Goal: Transaction & Acquisition: Book appointment/travel/reservation

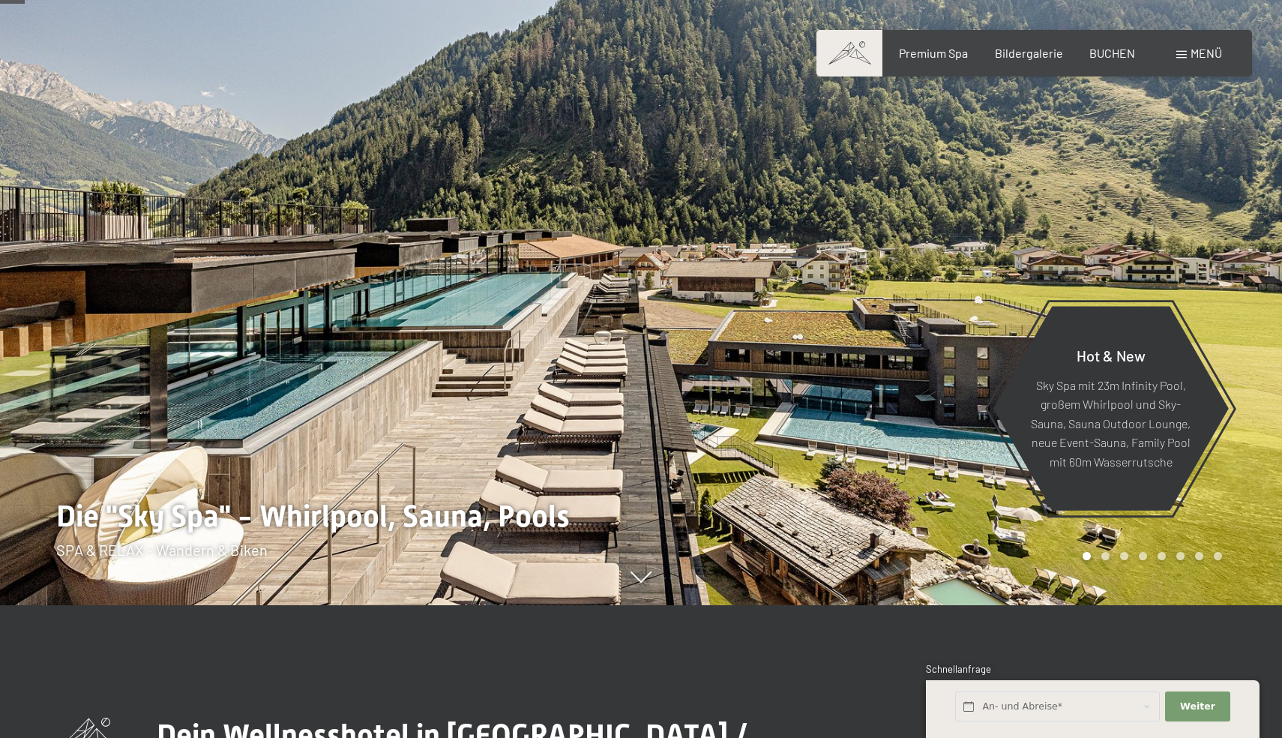
scroll to position [132, 0]
click at [850, 356] on div at bounding box center [961, 237] width 641 height 738
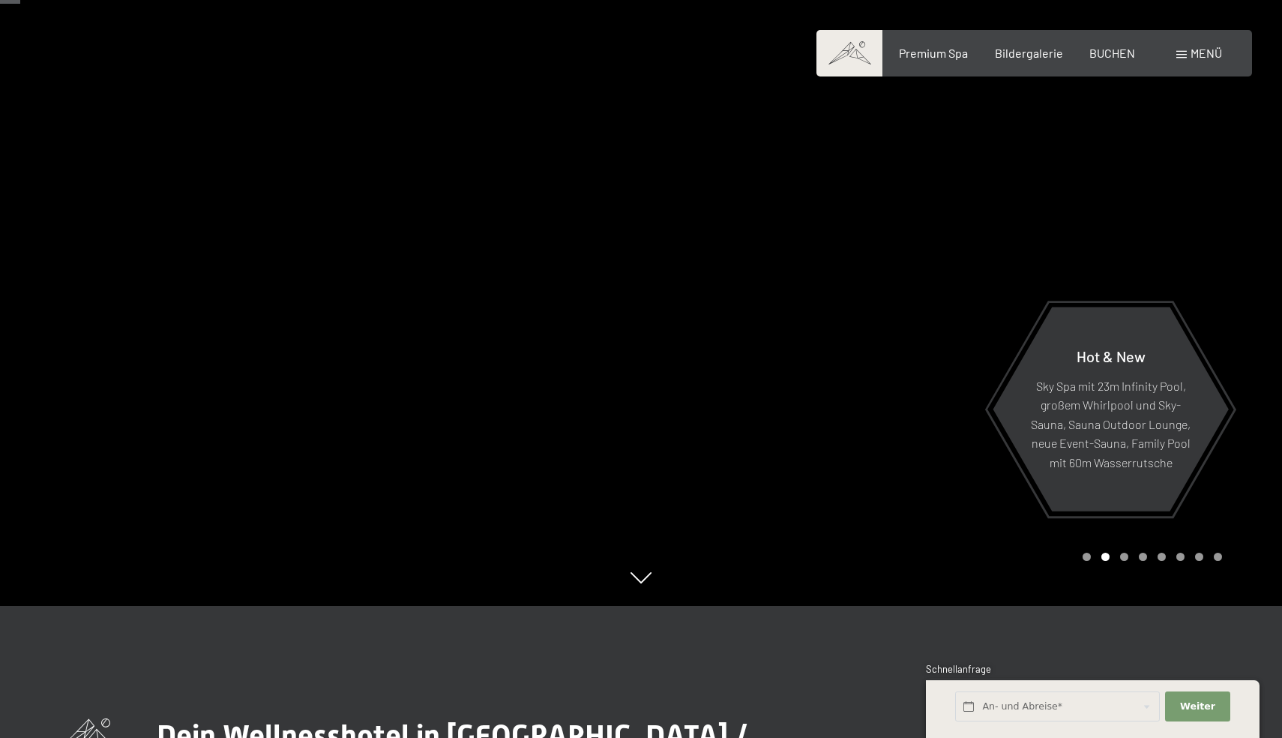
click at [850, 356] on div at bounding box center [961, 237] width 641 height 738
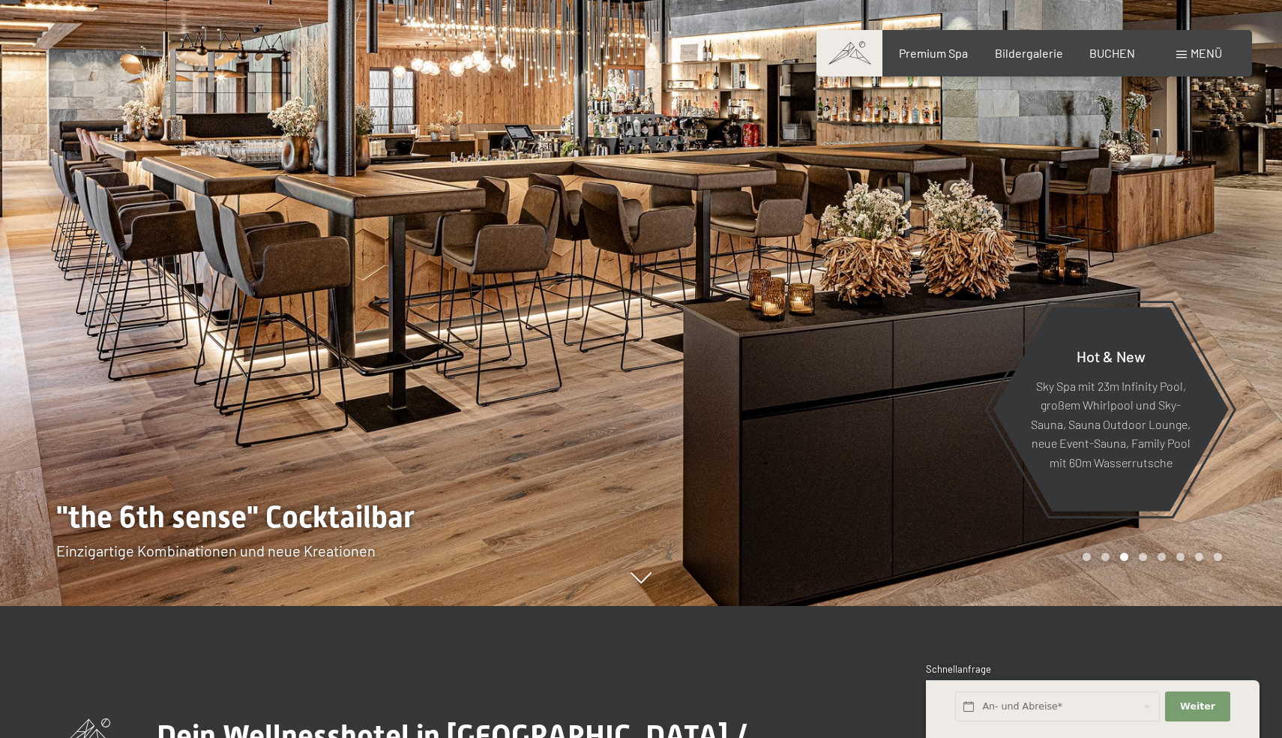
click at [850, 356] on div at bounding box center [961, 237] width 641 height 738
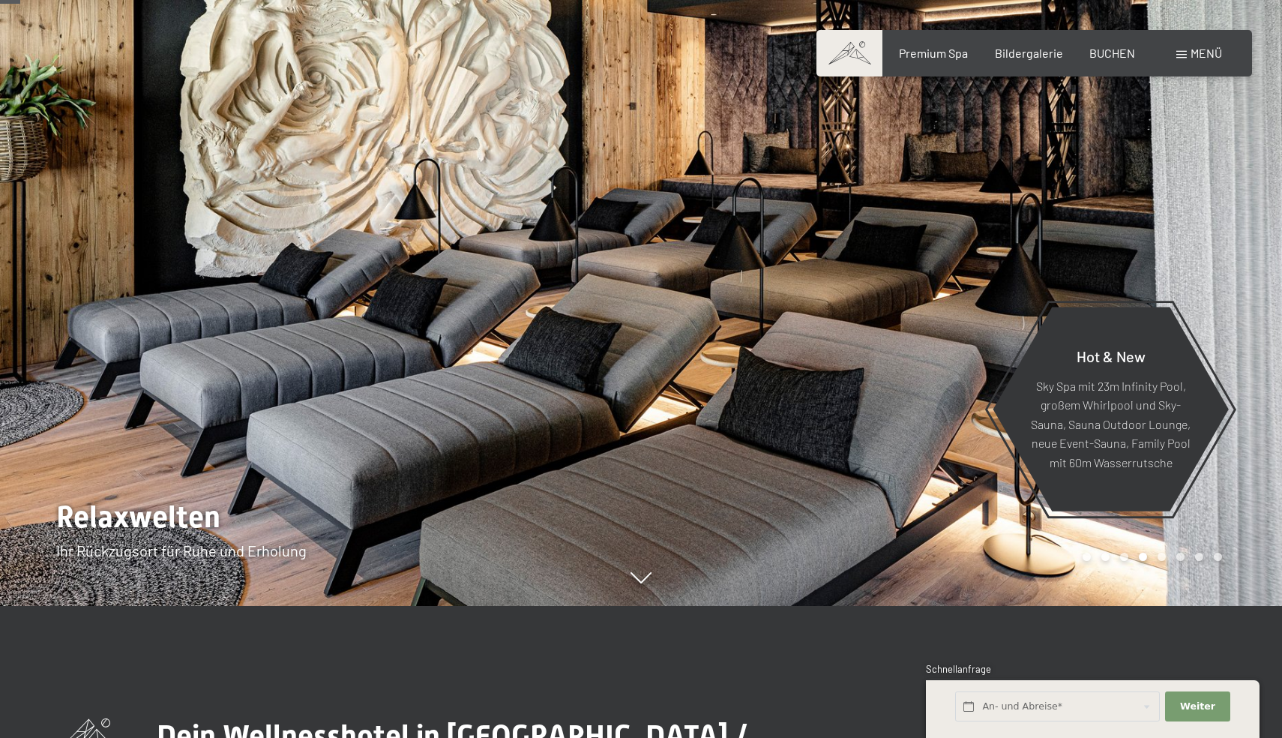
click at [850, 356] on div at bounding box center [961, 237] width 641 height 738
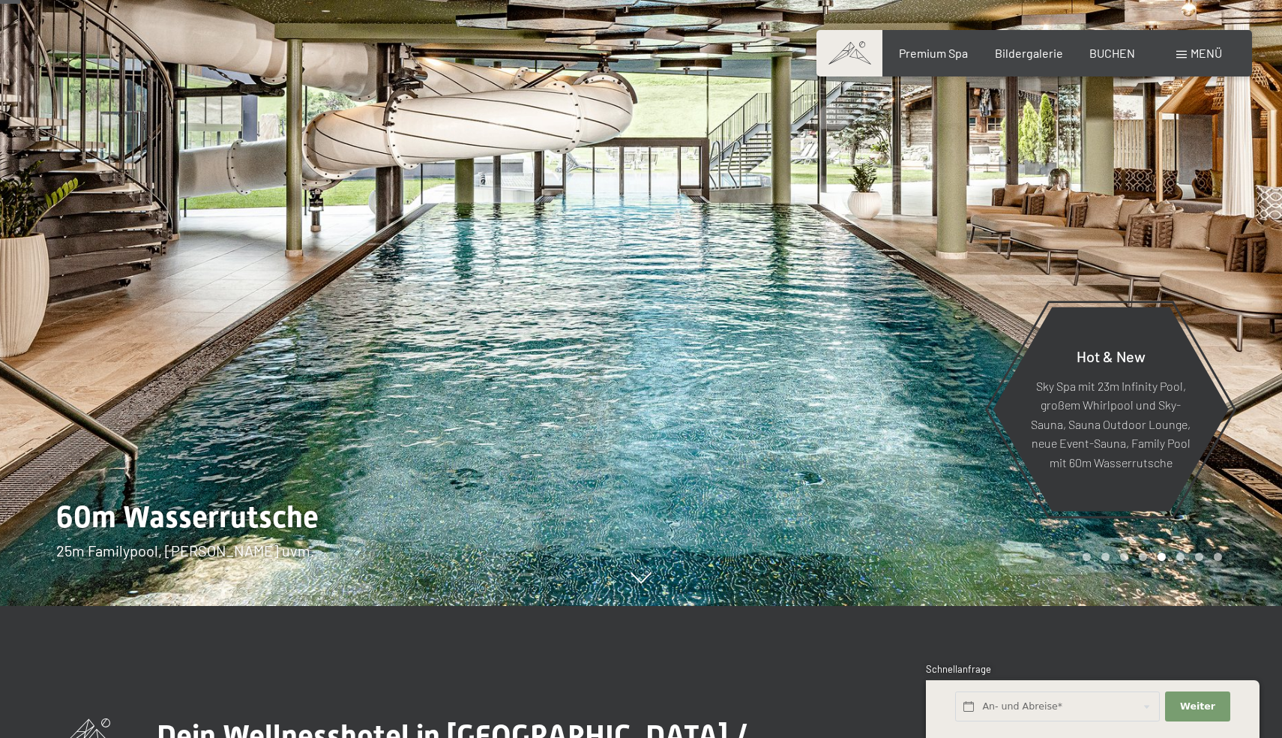
click at [850, 356] on div at bounding box center [961, 237] width 641 height 738
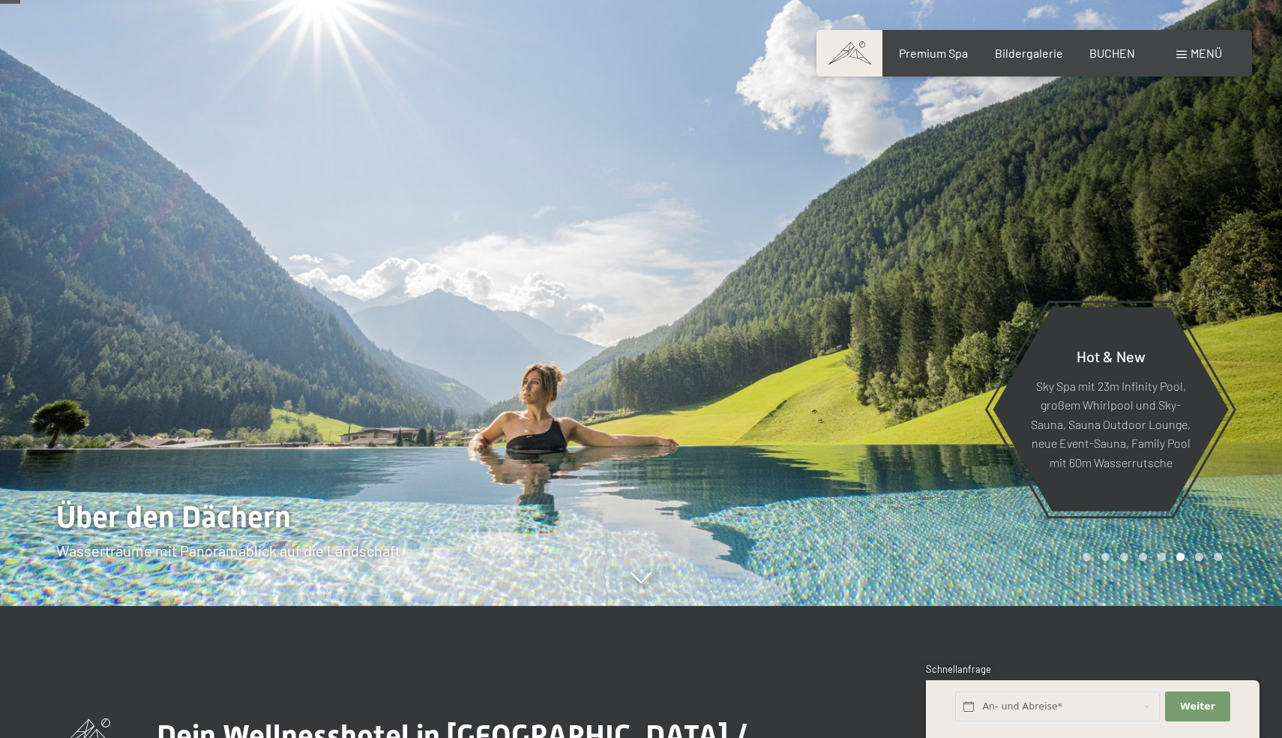
click at [850, 356] on div at bounding box center [961, 237] width 641 height 738
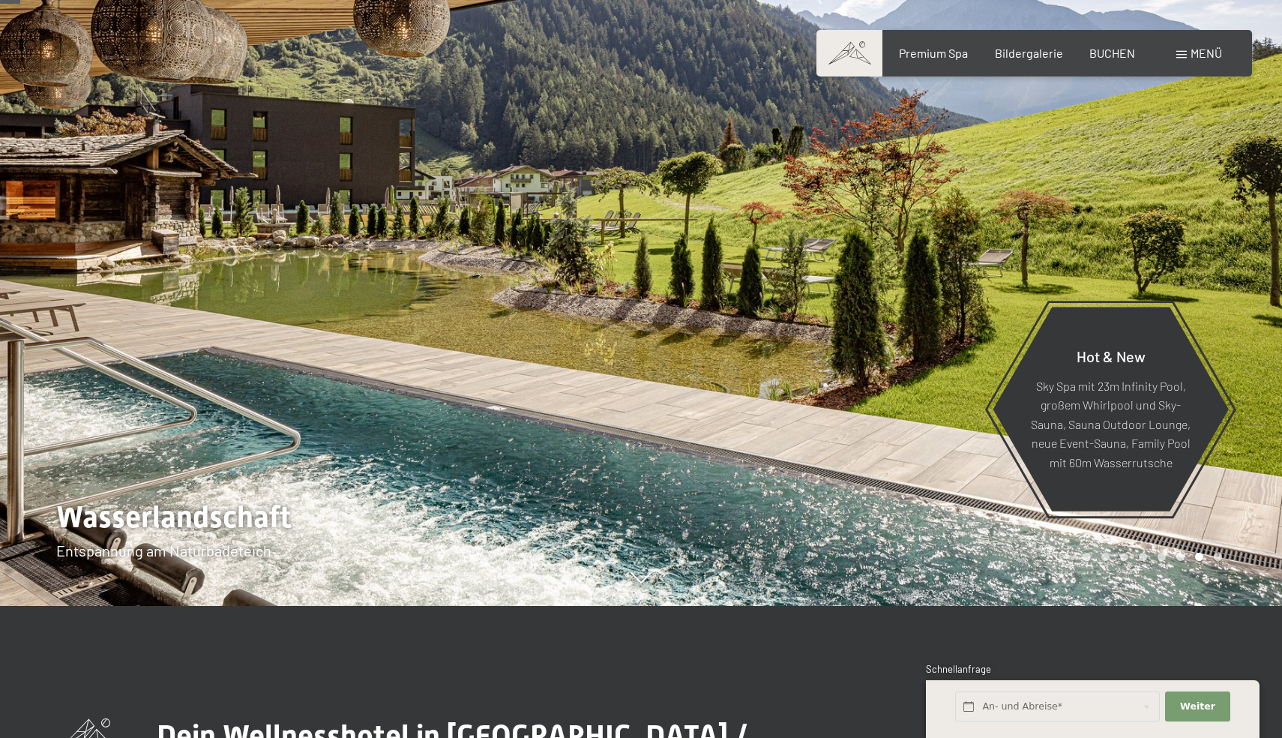
click at [850, 356] on div at bounding box center [961, 237] width 641 height 738
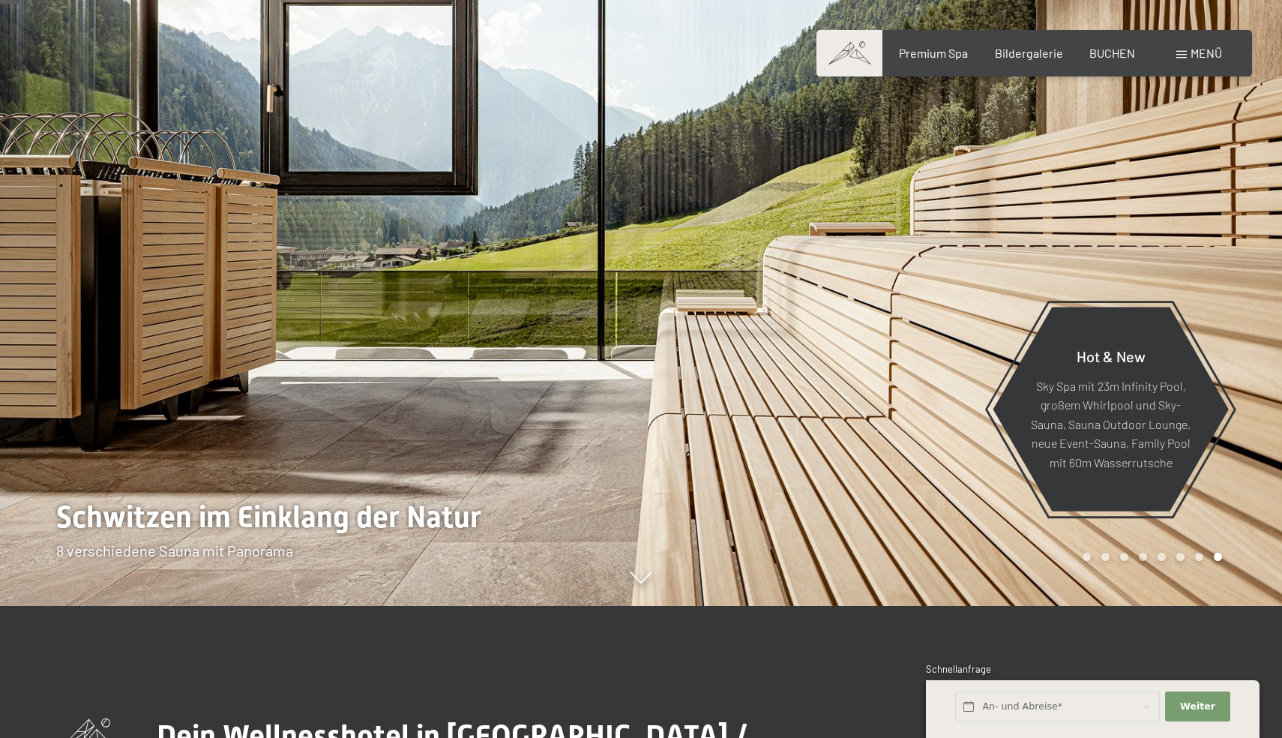
click at [850, 356] on div at bounding box center [961, 237] width 641 height 738
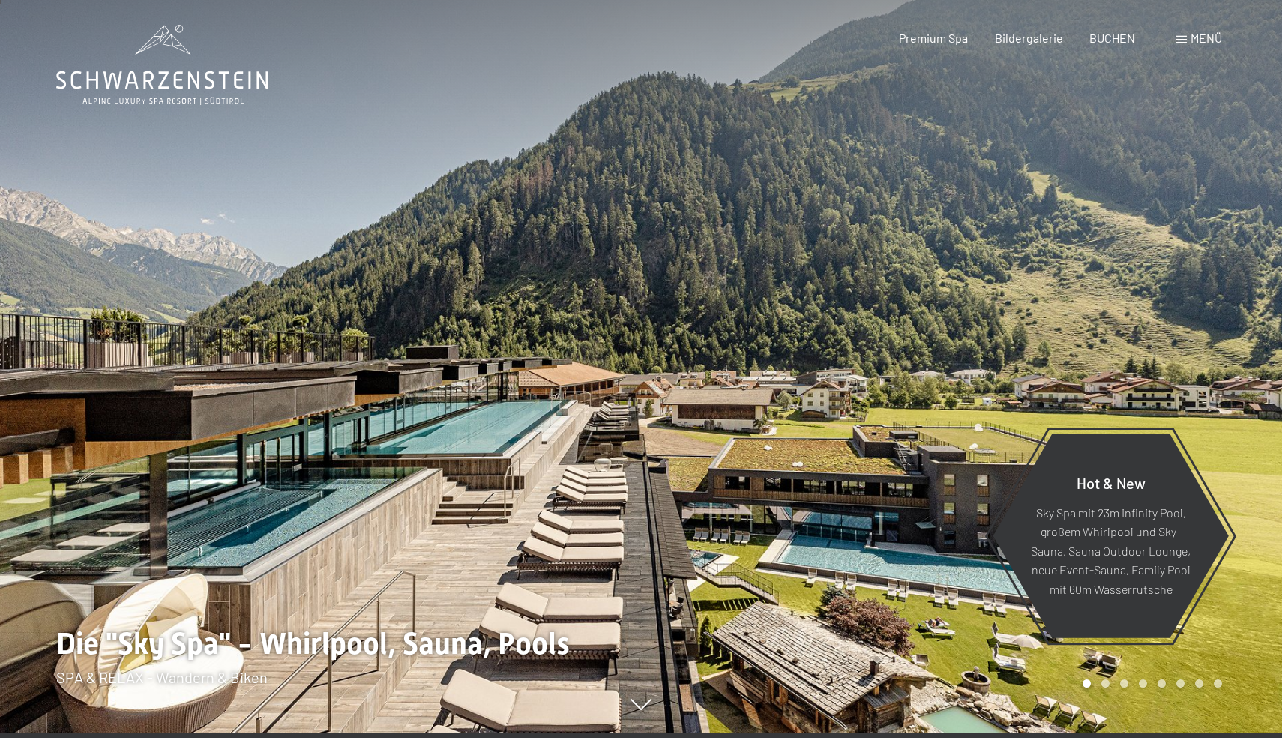
scroll to position [0, 0]
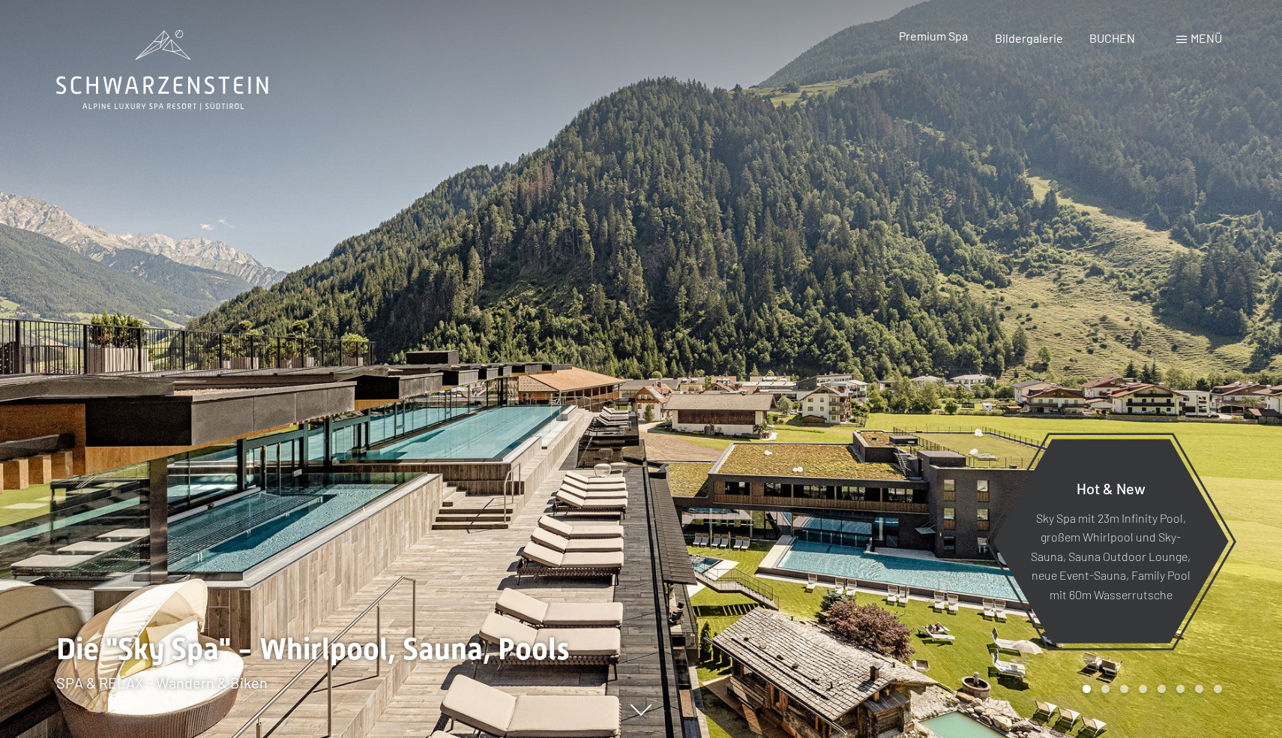
click at [933, 40] on span "Premium Spa" at bounding box center [933, 35] width 69 height 14
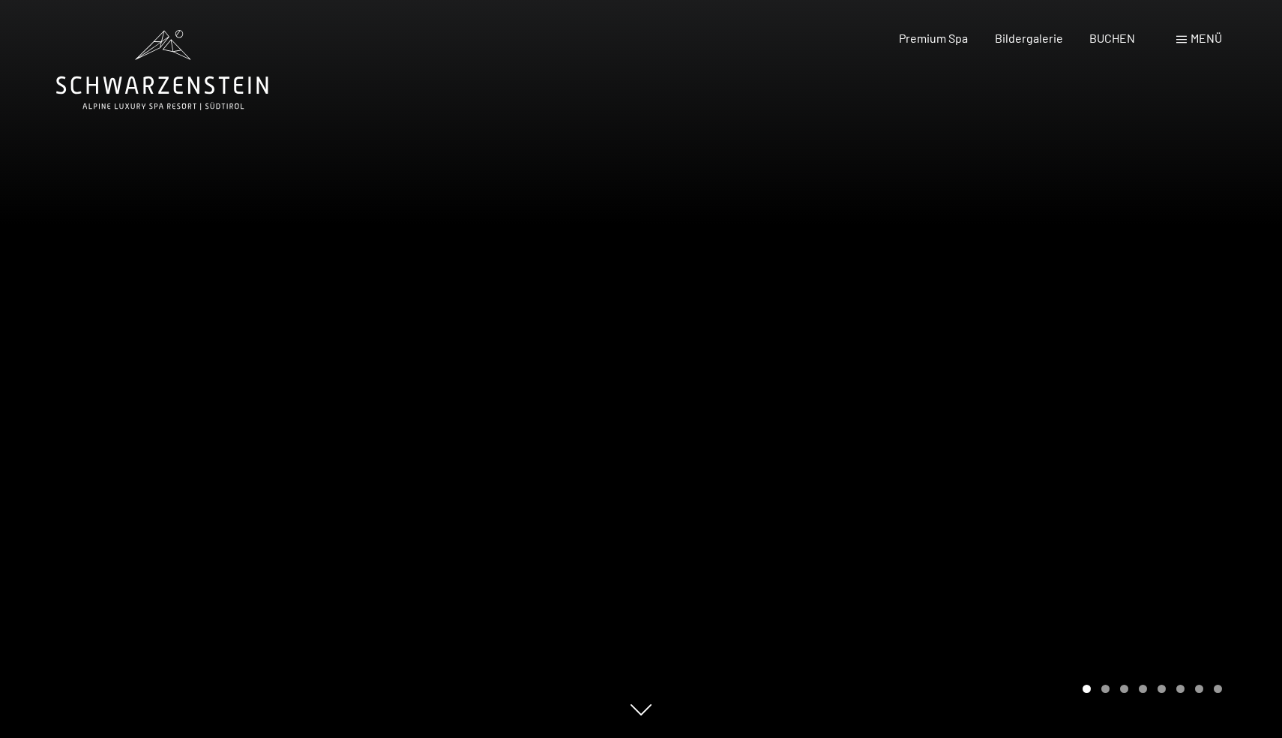
click at [1069, 436] on div at bounding box center [961, 369] width 641 height 738
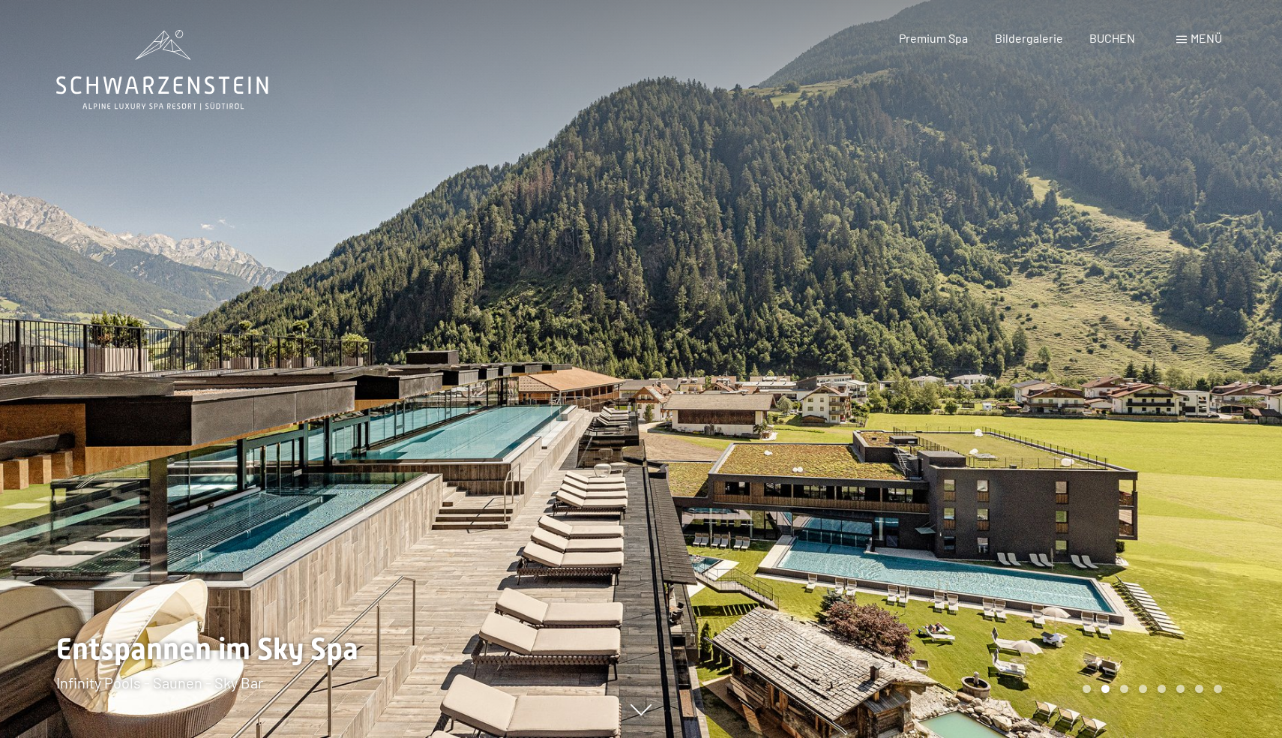
click at [1069, 436] on div at bounding box center [961, 369] width 641 height 738
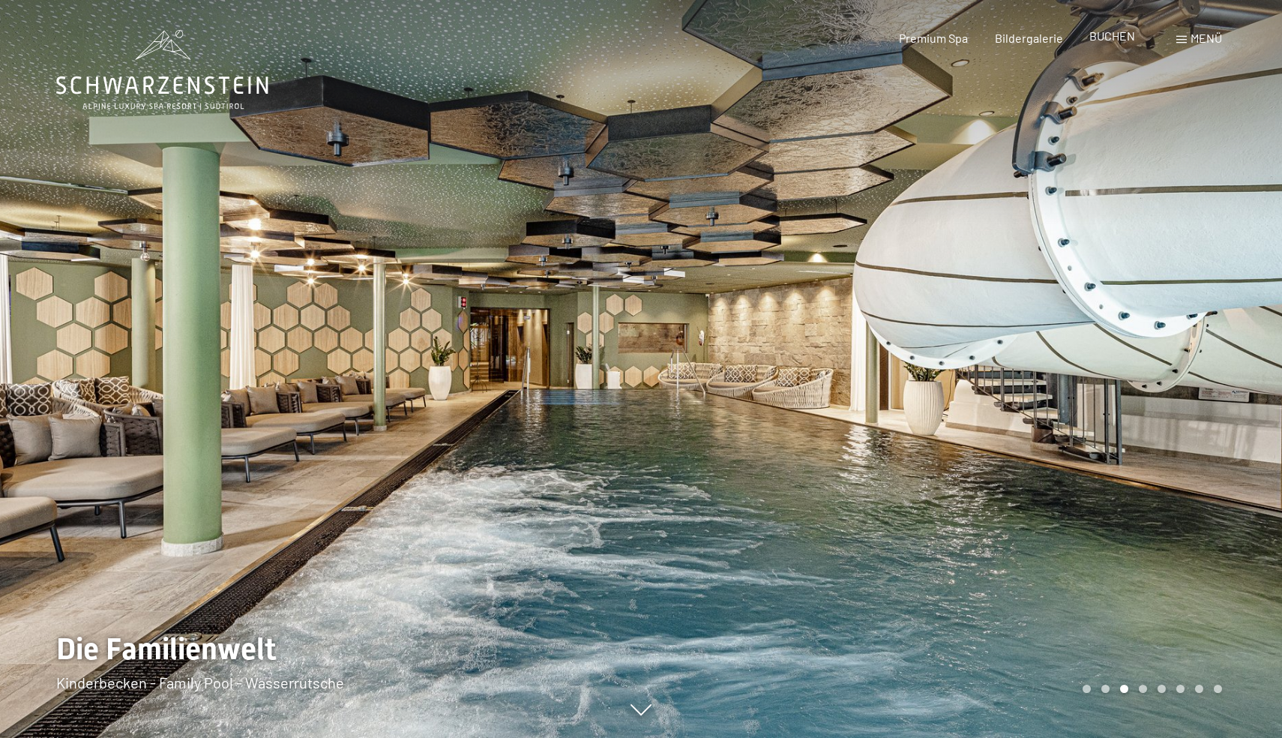
click at [1116, 46] on div "Premium Spa Bildergalerie BUCHEN" at bounding box center [1004, 38] width 315 height 16
click at [1116, 35] on span "BUCHEN" at bounding box center [1113, 35] width 46 height 14
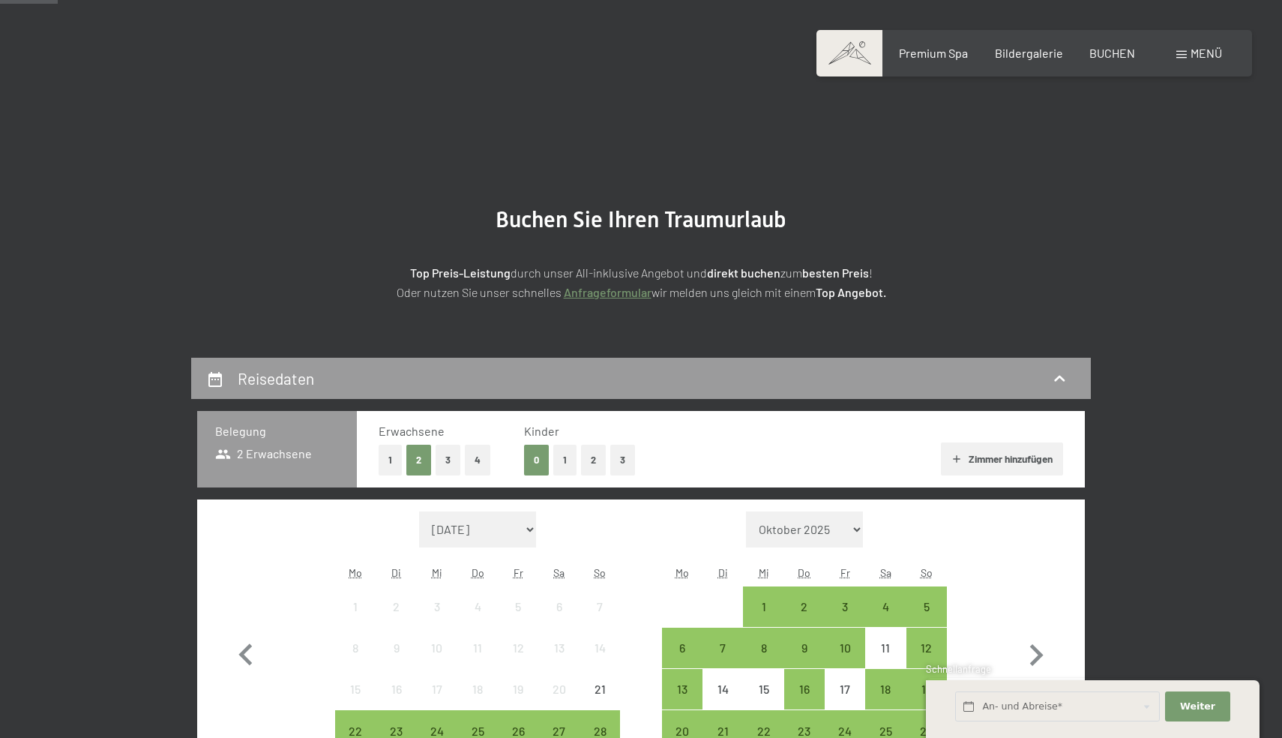
scroll to position [249, 0]
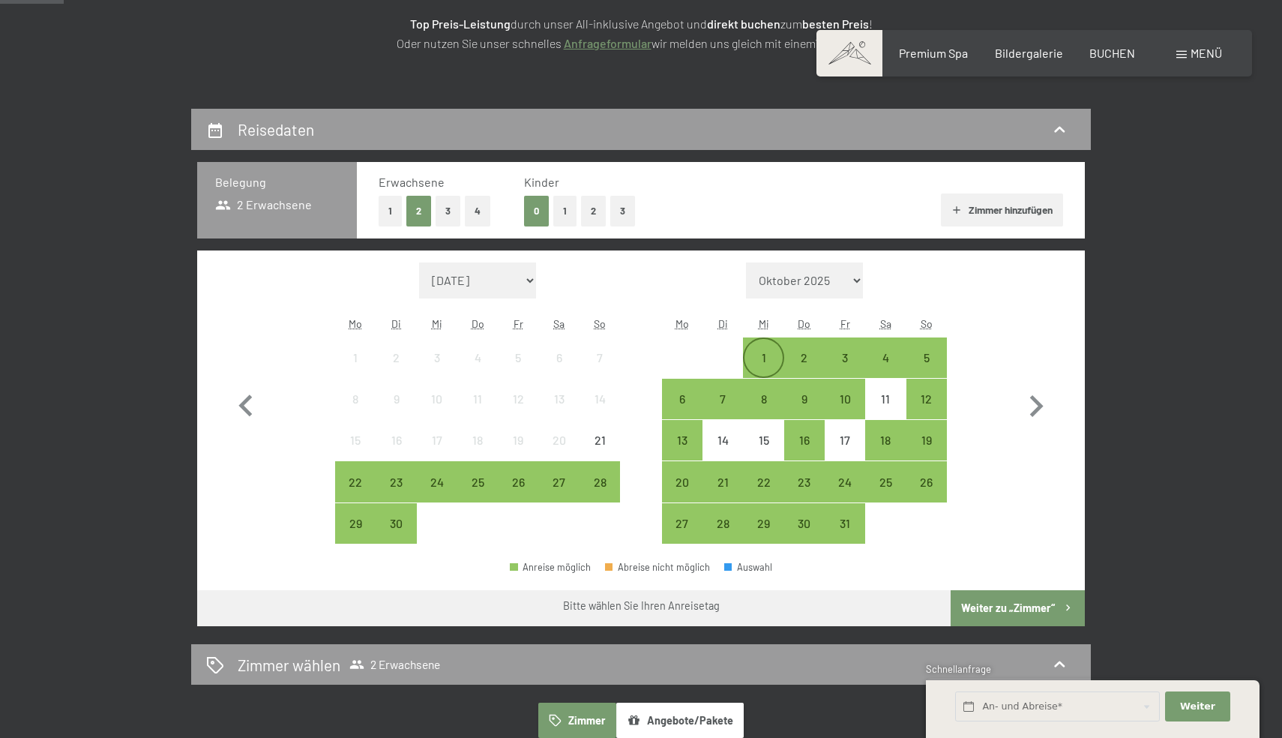
click at [764, 354] on div "1" at bounding box center [763, 370] width 37 height 37
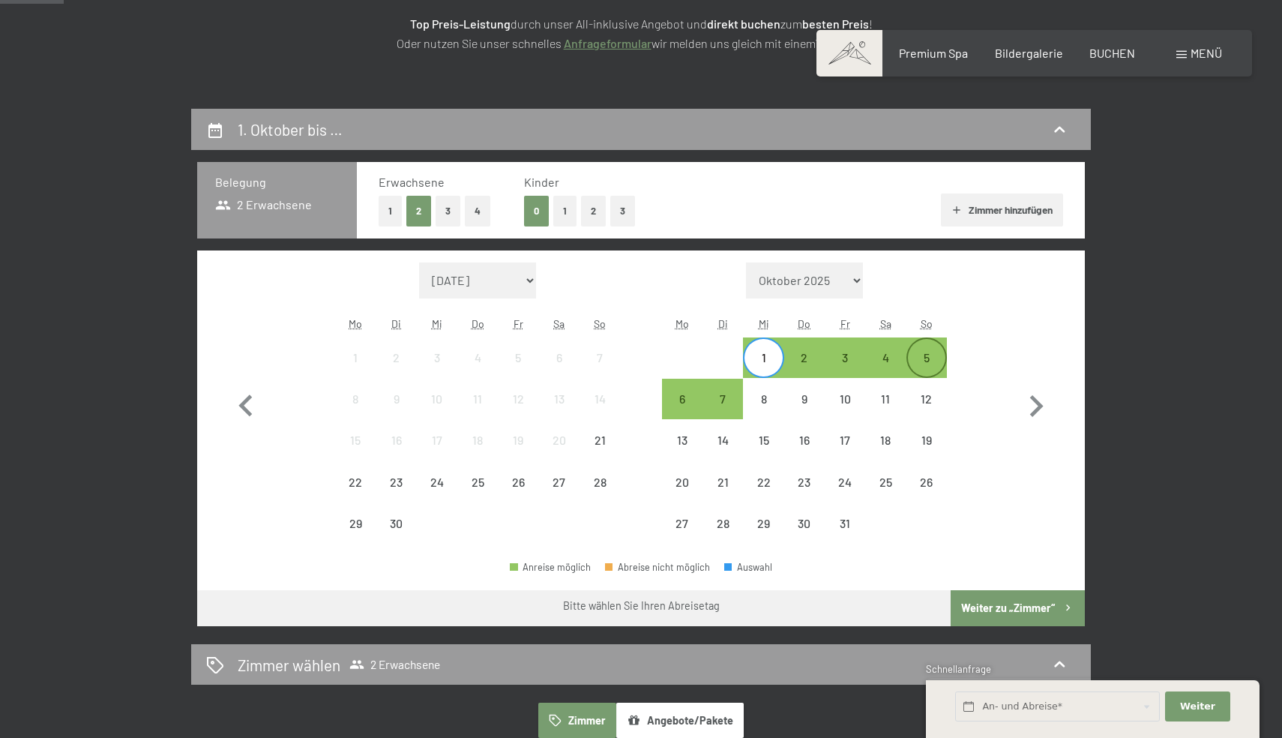
click at [930, 357] on div "5" at bounding box center [926, 370] width 37 height 37
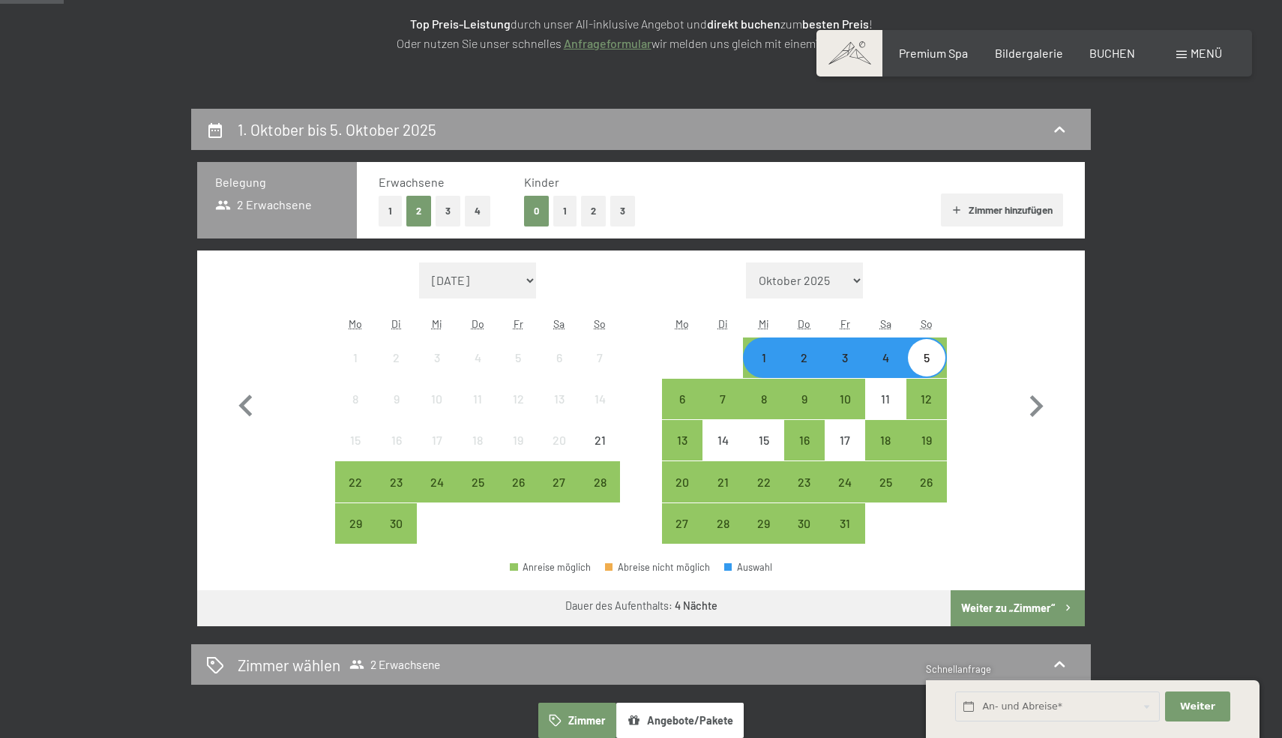
click at [1001, 602] on button "Weiter zu „Zimmer“" at bounding box center [1018, 608] width 134 height 36
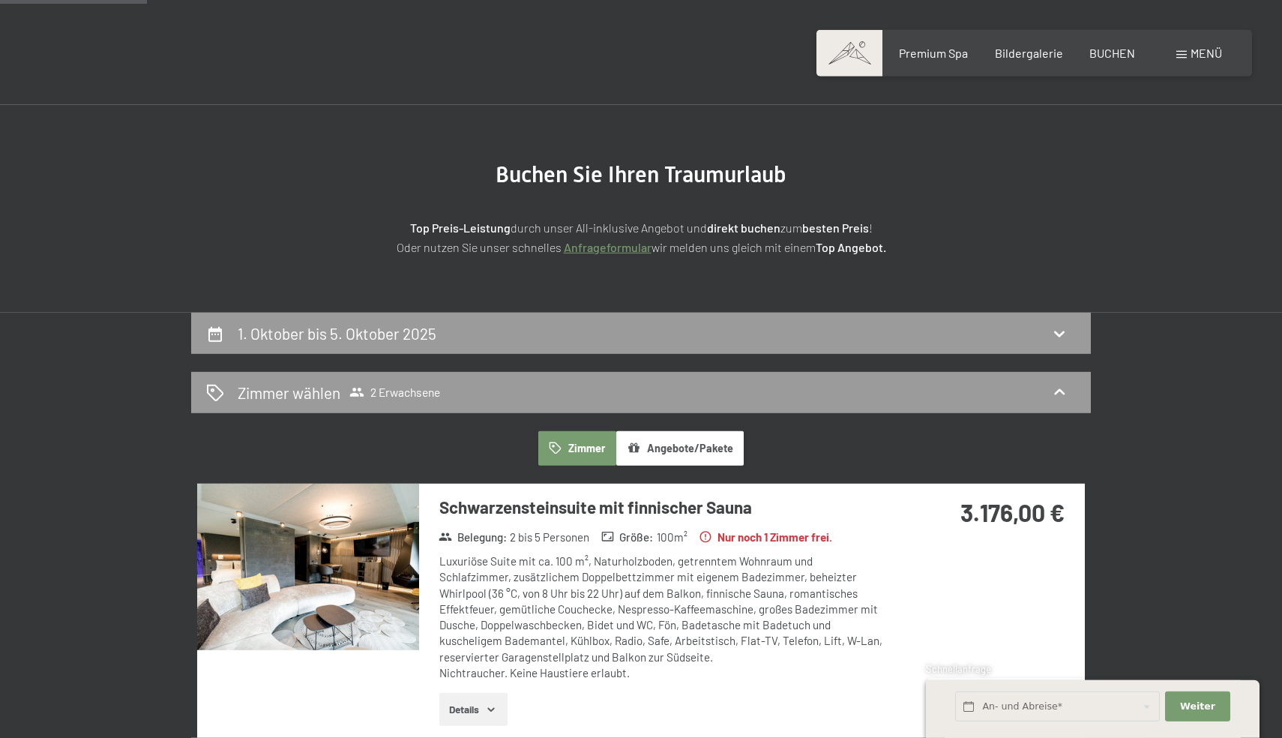
scroll to position [0, 0]
